Goal: Task Accomplishment & Management: Complete application form

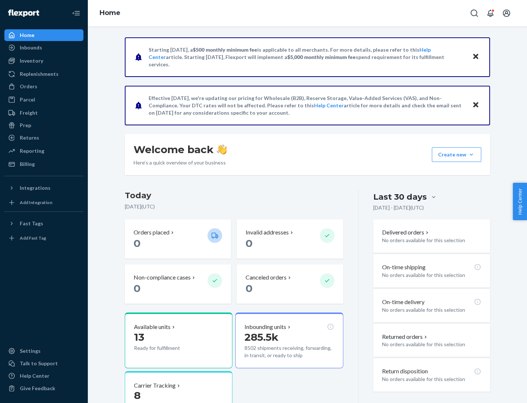
click at [471, 154] on button "Create new Create new inbound Create new order Create new product" at bounding box center [456, 154] width 49 height 15
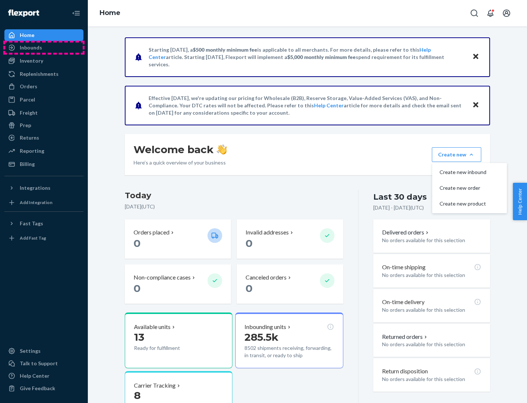
click at [44, 48] on div "Inbounds" at bounding box center [44, 47] width 78 height 10
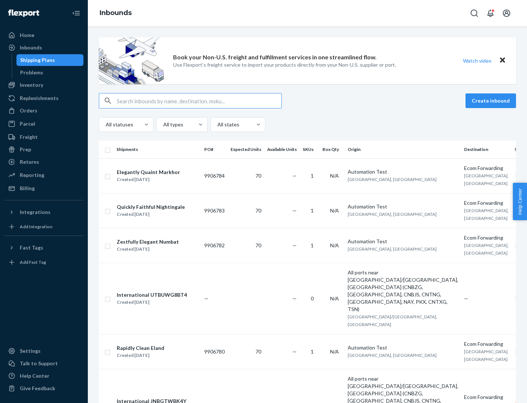
click at [492, 101] on button "Create inbound" at bounding box center [491, 100] width 51 height 15
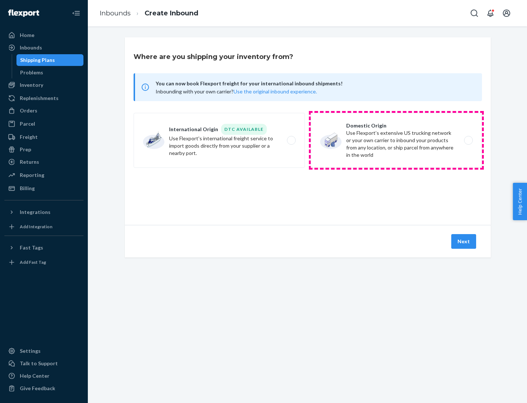
click at [396, 140] on label "Domestic Origin Use Flexport’s extensive US trucking network or your own carrie…" at bounding box center [396, 140] width 171 height 55
click at [468, 140] on input "Domestic Origin Use Flexport’s extensive US trucking network or your own carrie…" at bounding box center [470, 140] width 5 height 5
radio input "true"
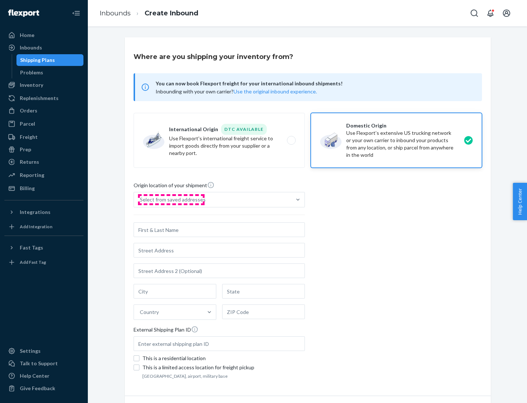
click at [171, 199] on div "Select from saved addresses" at bounding box center [173, 199] width 66 height 7
click at [141, 199] on input "Select from saved addresses" at bounding box center [140, 199] width 1 height 7
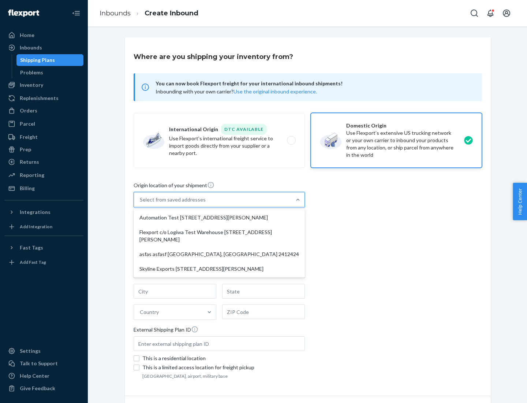
scroll to position [3, 0]
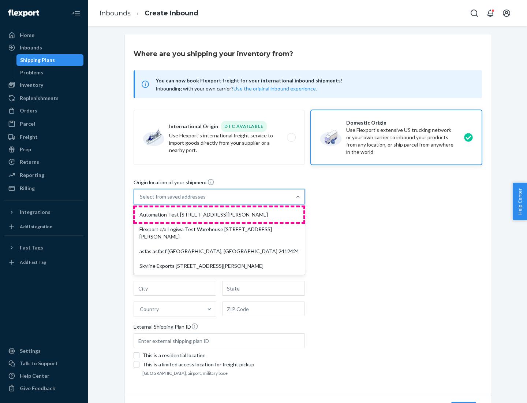
click at [219, 214] on div "Automation Test [STREET_ADDRESS][PERSON_NAME]" at bounding box center [219, 214] width 168 height 15
click at [141, 200] on input "option Automation Test [STREET_ADDRESS][PERSON_NAME] focused, 1 of 4. 4 results…" at bounding box center [140, 196] width 1 height 7
type input "Automation Test"
type input "9th Floor"
type input "[GEOGRAPHIC_DATA]"
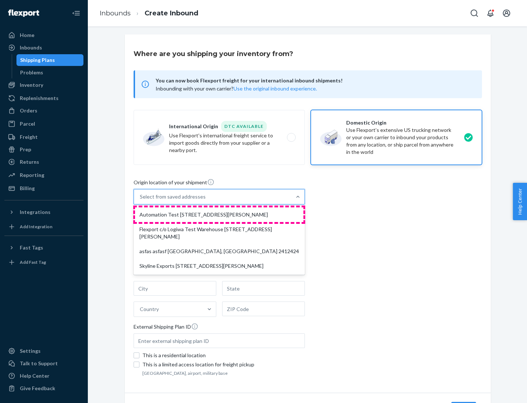
type input "CA"
type input "94104"
type input "[STREET_ADDRESS][PERSON_NAME]"
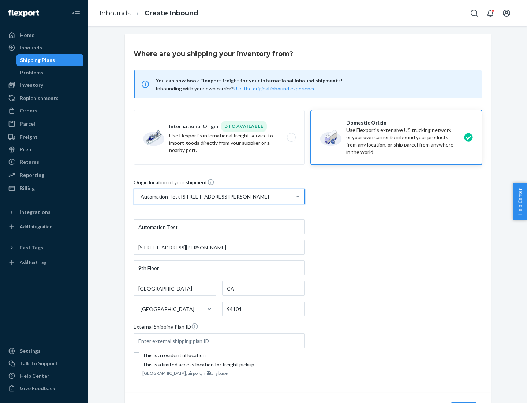
scroll to position [43, 0]
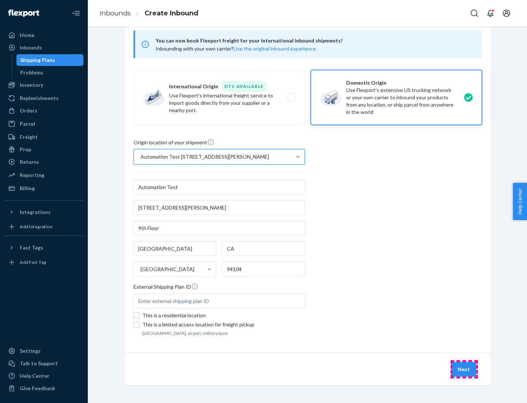
click at [464, 369] on button "Next" at bounding box center [463, 369] width 25 height 15
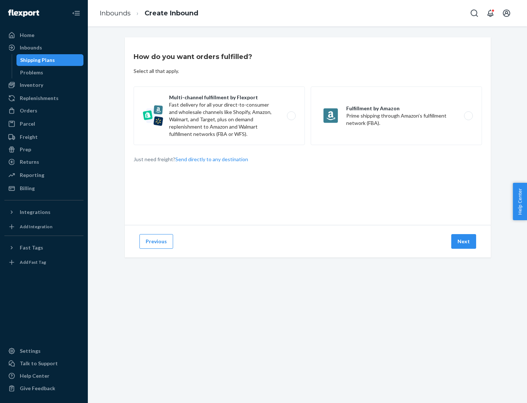
click at [219, 116] on label "Multi-channel fulfillment by Flexport Fast delivery for all your direct-to-cons…" at bounding box center [219, 115] width 171 height 59
click at [291, 116] on input "Multi-channel fulfillment by Flexport Fast delivery for all your direct-to-cons…" at bounding box center [293, 115] width 5 height 5
radio input "true"
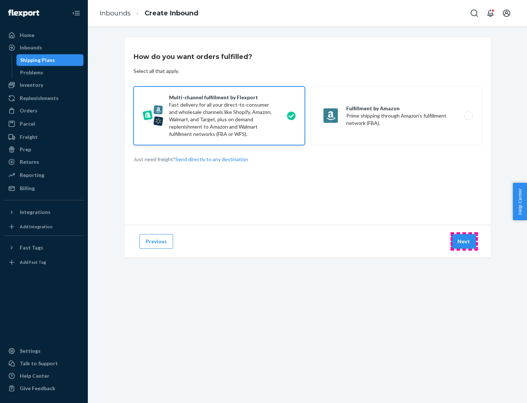
click at [464, 241] on button "Next" at bounding box center [463, 241] width 25 height 15
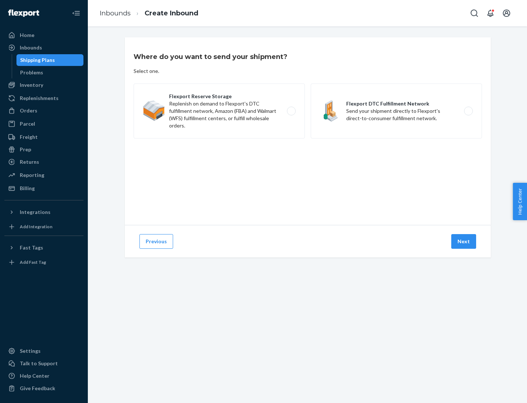
click at [396, 111] on label "Flexport DTC Fulfillment Network Send your shipment directly to Flexport's dire…" at bounding box center [396, 110] width 171 height 55
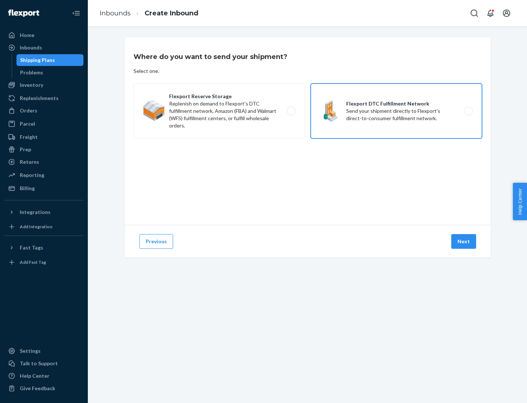
click at [468, 111] on input "Flexport DTC Fulfillment Network Send your shipment directly to Flexport's dire…" at bounding box center [470, 111] width 5 height 5
radio input "true"
click at [464, 241] on button "Next" at bounding box center [463, 241] width 25 height 15
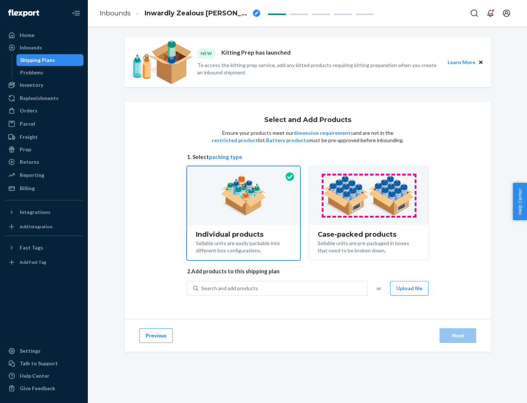
click at [369, 195] on img at bounding box center [368, 195] width 91 height 40
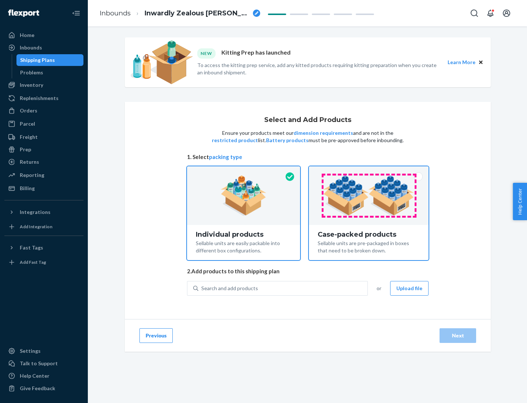
click at [369, 171] on input "Case-packed products Sellable units are pre-packaged in boxes that need to be b…" at bounding box center [368, 168] width 5 height 5
radio input "true"
radio input "false"
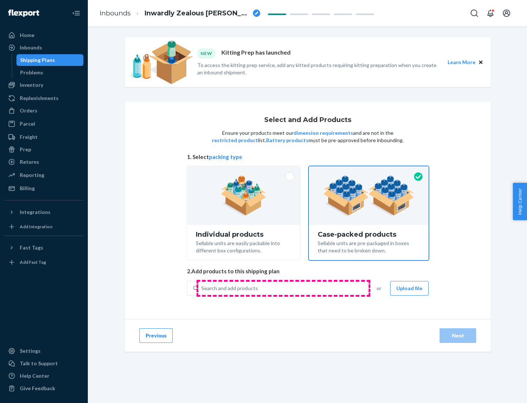
click at [283, 288] on div "Search and add products" at bounding box center [282, 287] width 169 height 13
click at [202, 288] on input "Search and add products" at bounding box center [201, 287] width 1 height 7
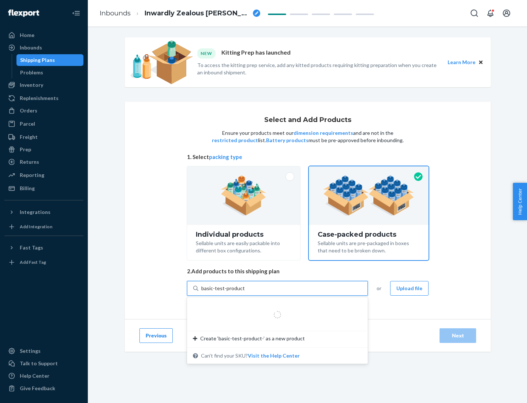
type input "basic-test-product-1"
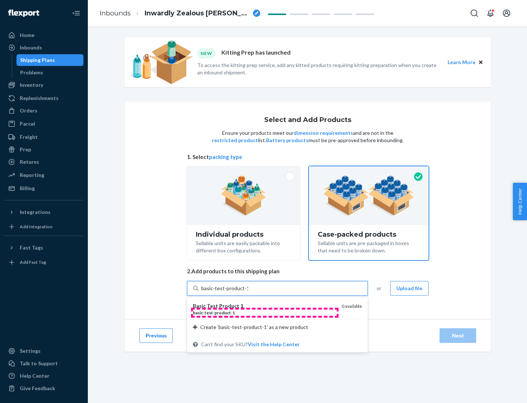
click at [265, 312] on div "basic - test - product - 1" at bounding box center [264, 312] width 143 height 6
click at [248, 292] on input "basic-test-product-1" at bounding box center [224, 287] width 47 height 7
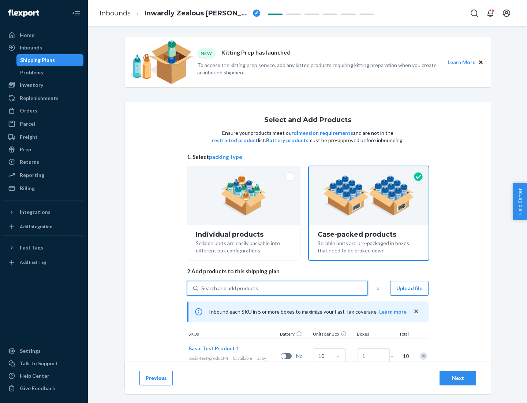
scroll to position [26, 0]
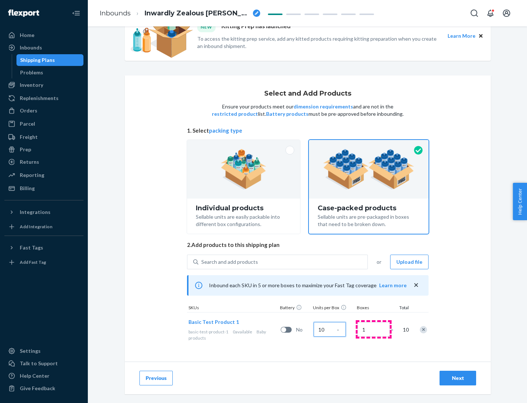
type input "10"
type input "7"
click at [458, 378] on div "Next" at bounding box center [458, 377] width 24 height 7
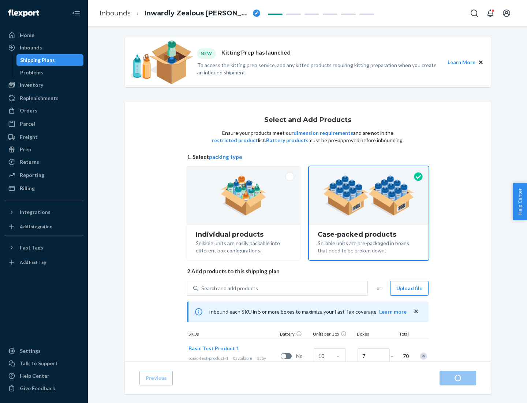
radio input "true"
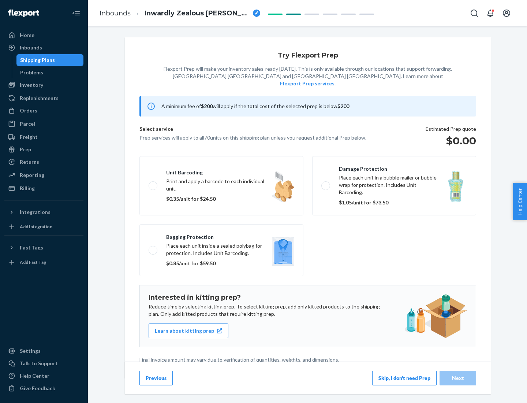
scroll to position [2, 0]
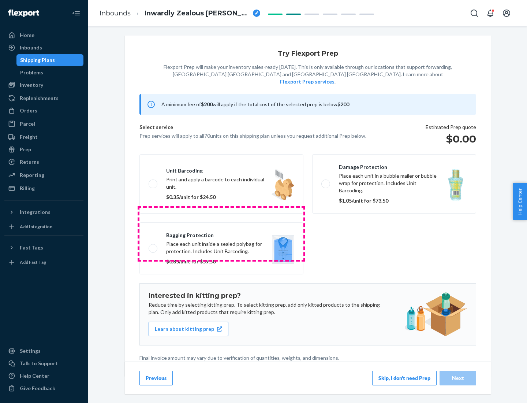
click at [221, 233] on label "Bagging protection Place each unit inside a sealed polybag for protection. Incl…" at bounding box center [221, 248] width 164 height 52
click at [153, 246] on input "Bagging protection Place each unit inside a sealed polybag for protection. Incl…" at bounding box center [151, 248] width 5 height 5
checkbox input "true"
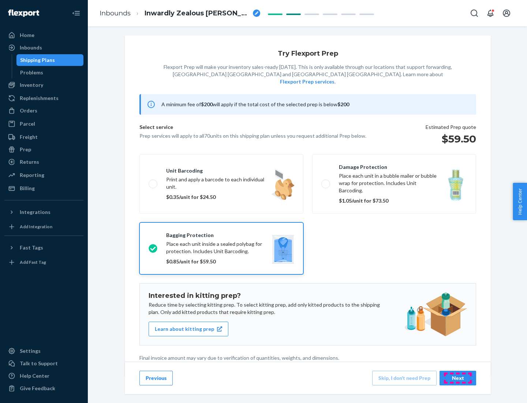
click at [458, 377] on div "Next" at bounding box center [458, 377] width 24 height 7
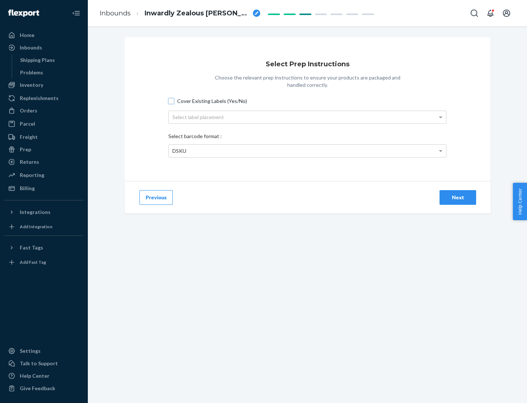
click at [171, 101] on input "Cover Existing Labels (Yes/No)" at bounding box center [171, 101] width 6 height 6
checkbox input "true"
click at [307, 117] on div "Select label placement" at bounding box center [307, 117] width 277 height 12
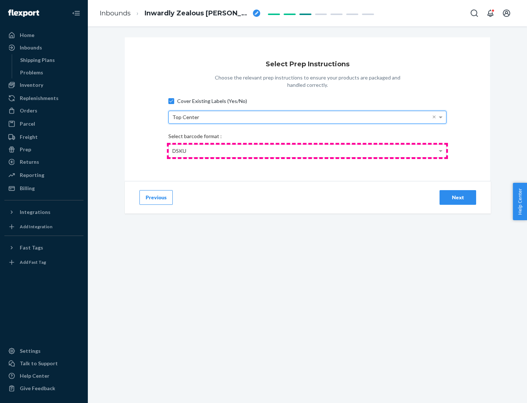
click at [307, 150] on div "DSKU" at bounding box center [307, 151] width 277 height 12
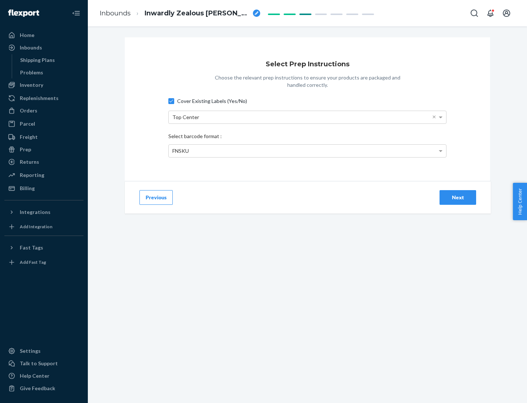
click at [458, 197] on div "Next" at bounding box center [458, 197] width 24 height 7
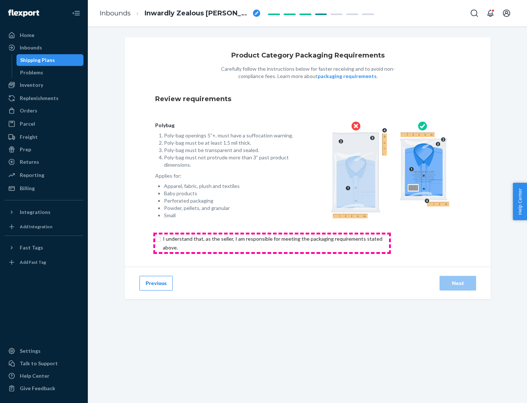
click at [272, 243] on input "checkbox" at bounding box center [276, 243] width 243 height 18
checkbox input "true"
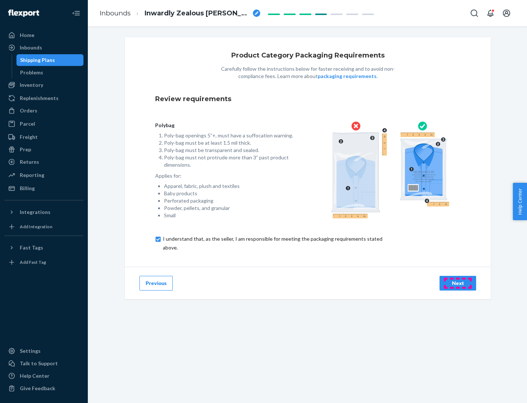
click at [458, 283] on div "Next" at bounding box center [458, 282] width 24 height 7
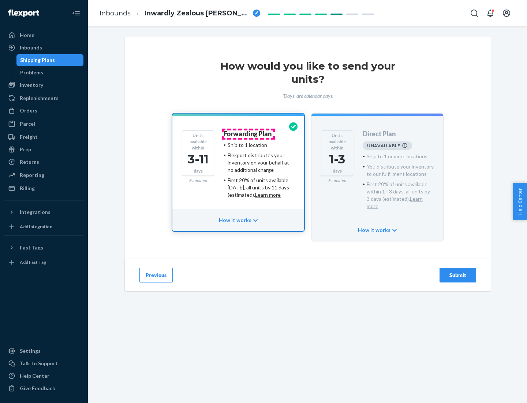
click at [248, 134] on h4 "Forwarding Plan" at bounding box center [248, 133] width 48 height 7
click at [458, 271] on div "Submit" at bounding box center [458, 274] width 24 height 7
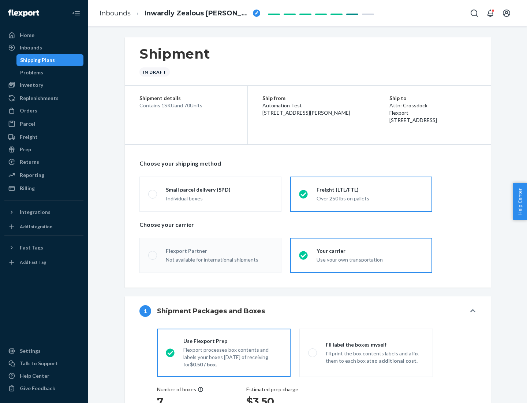
radio input "true"
radio input "false"
radio input "true"
radio input "false"
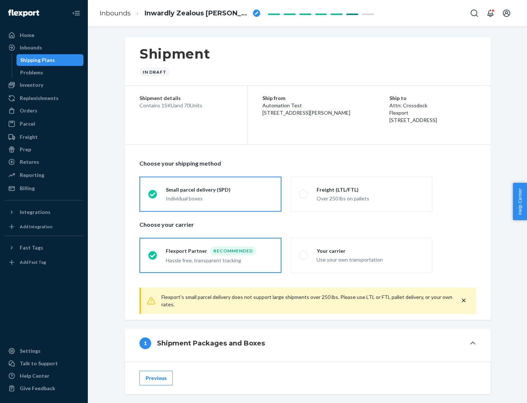
click at [361, 194] on div "Over 250 lbs on pallets" at bounding box center [370, 197] width 107 height 9
click at [304, 194] on input "Freight (LTL/FTL) Over 250 lbs on pallets" at bounding box center [301, 193] width 5 height 5
radio input "true"
radio input "false"
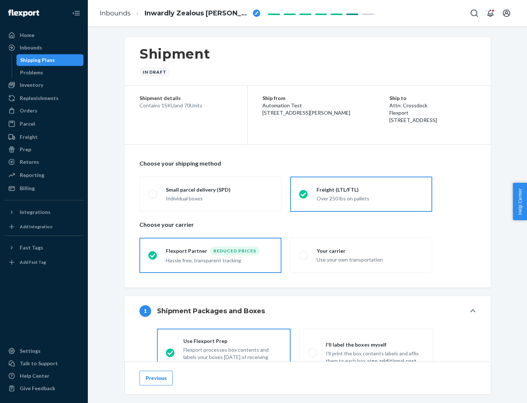
scroll to position [41, 0]
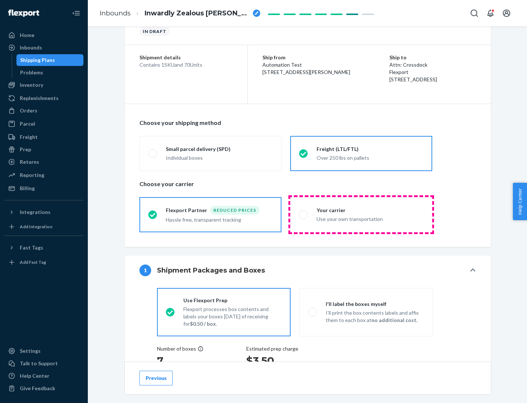
click at [361, 214] on div "Use your own transportation" at bounding box center [370, 218] width 107 height 9
click at [304, 214] on input "Your carrier Use your own transportation" at bounding box center [301, 214] width 5 height 5
radio input "true"
radio input "false"
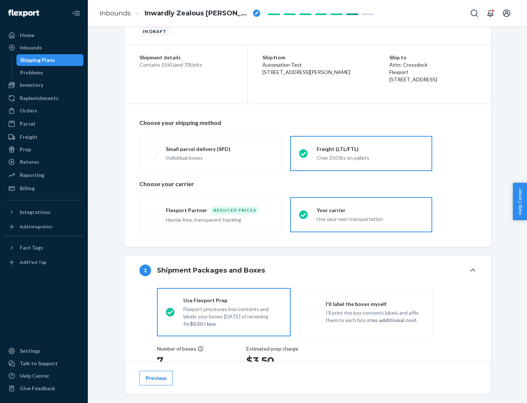
scroll to position [138, 0]
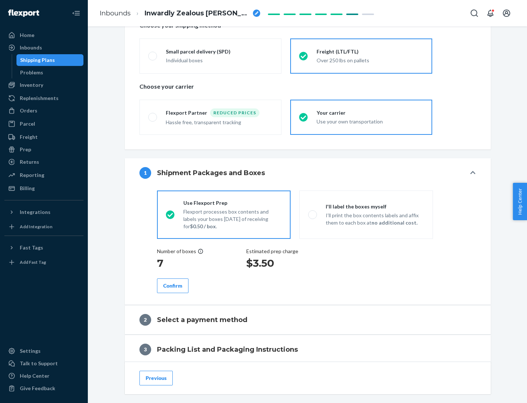
click at [366, 214] on p "I’ll print the box contents labels and affix them to each box at no additional …" at bounding box center [375, 219] width 98 height 15
click at [313, 214] on input "I'll label the boxes myself I’ll print the box contents labels and affix them t…" at bounding box center [310, 214] width 5 height 5
radio input "true"
radio input "false"
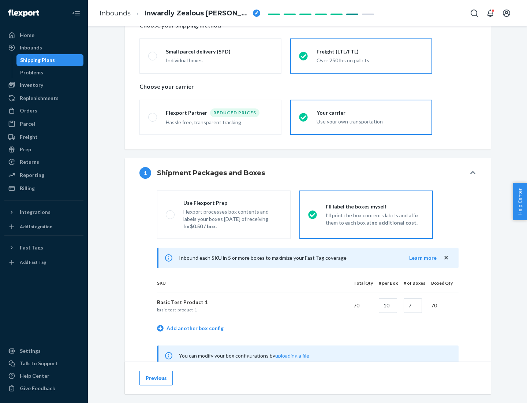
scroll to position [229, 0]
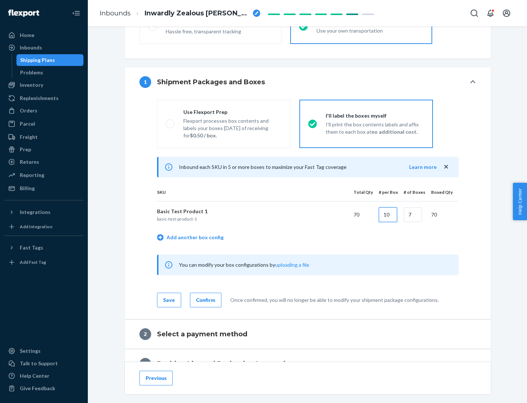
type input "10"
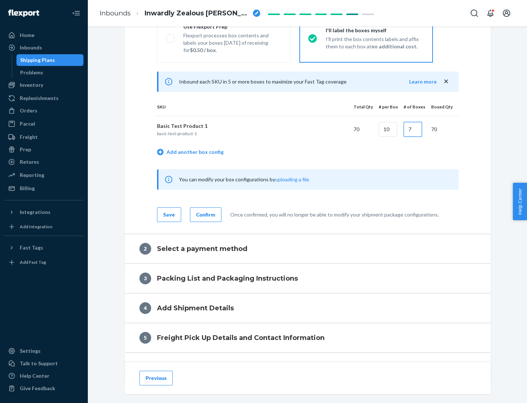
type input "7"
click at [205, 214] on div "Confirm" at bounding box center [205, 214] width 19 height 7
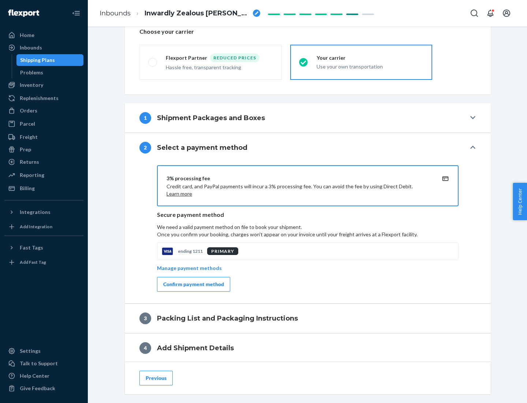
scroll to position [262, 0]
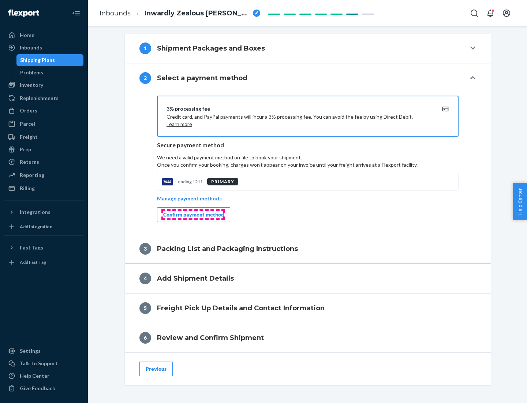
click at [193, 214] on div "Confirm payment method" at bounding box center [193, 214] width 61 height 7
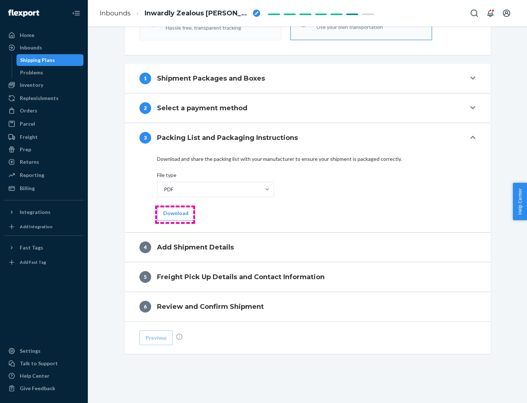
scroll to position [231, 0]
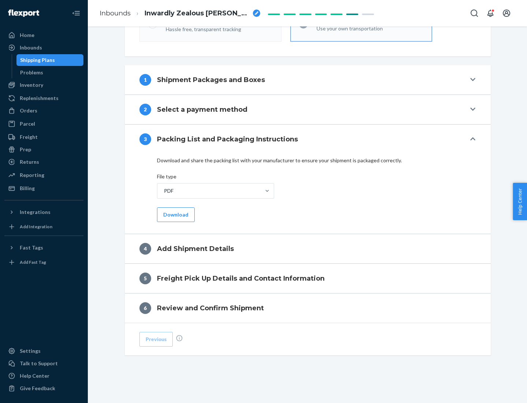
click at [175, 214] on button "Download" at bounding box center [176, 214] width 38 height 15
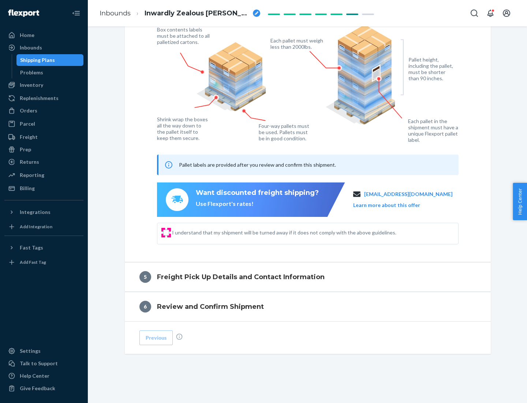
click at [166, 232] on input "I understand that my shipment will be turned away if it does not comply with th…" at bounding box center [166, 232] width 6 height 6
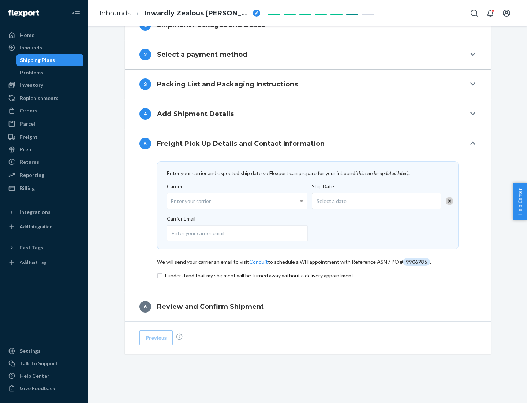
click at [308, 275] on input "checkbox" at bounding box center [308, 275] width 302 height 9
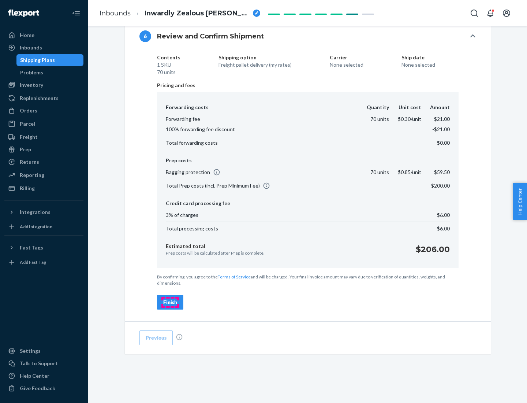
click at [170, 302] on div "Finish" at bounding box center [170, 301] width 14 height 7
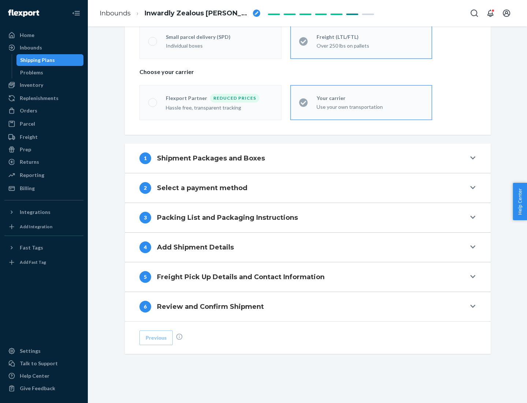
scroll to position [153, 0]
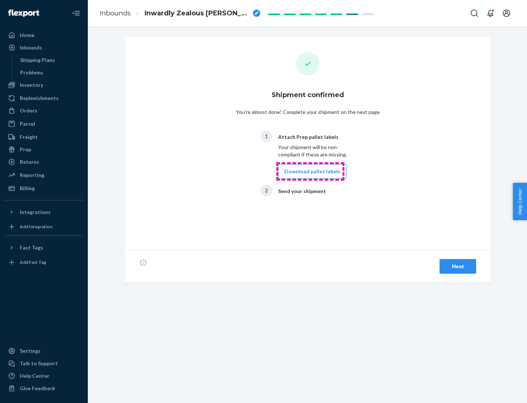
click at [310, 171] on button "Download pallet labels" at bounding box center [312, 171] width 68 height 15
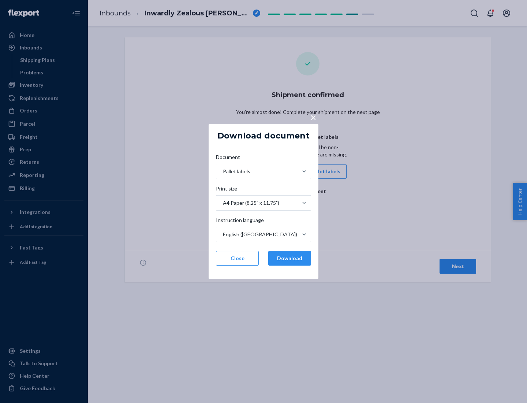
click at [289, 258] on button "Download" at bounding box center [289, 258] width 43 height 15
click at [313, 117] on span "×" at bounding box center [313, 117] width 6 height 12
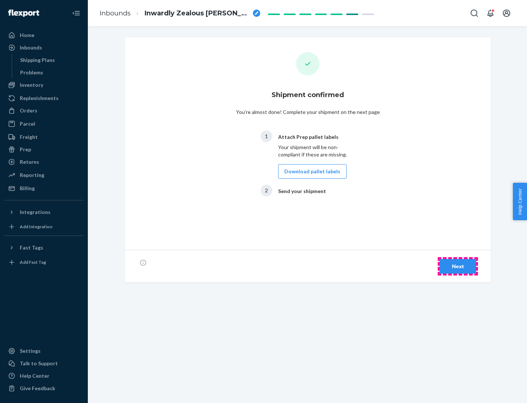
click at [458, 266] on div "Next" at bounding box center [458, 265] width 24 height 7
